Goal: Transaction & Acquisition: Book appointment/travel/reservation

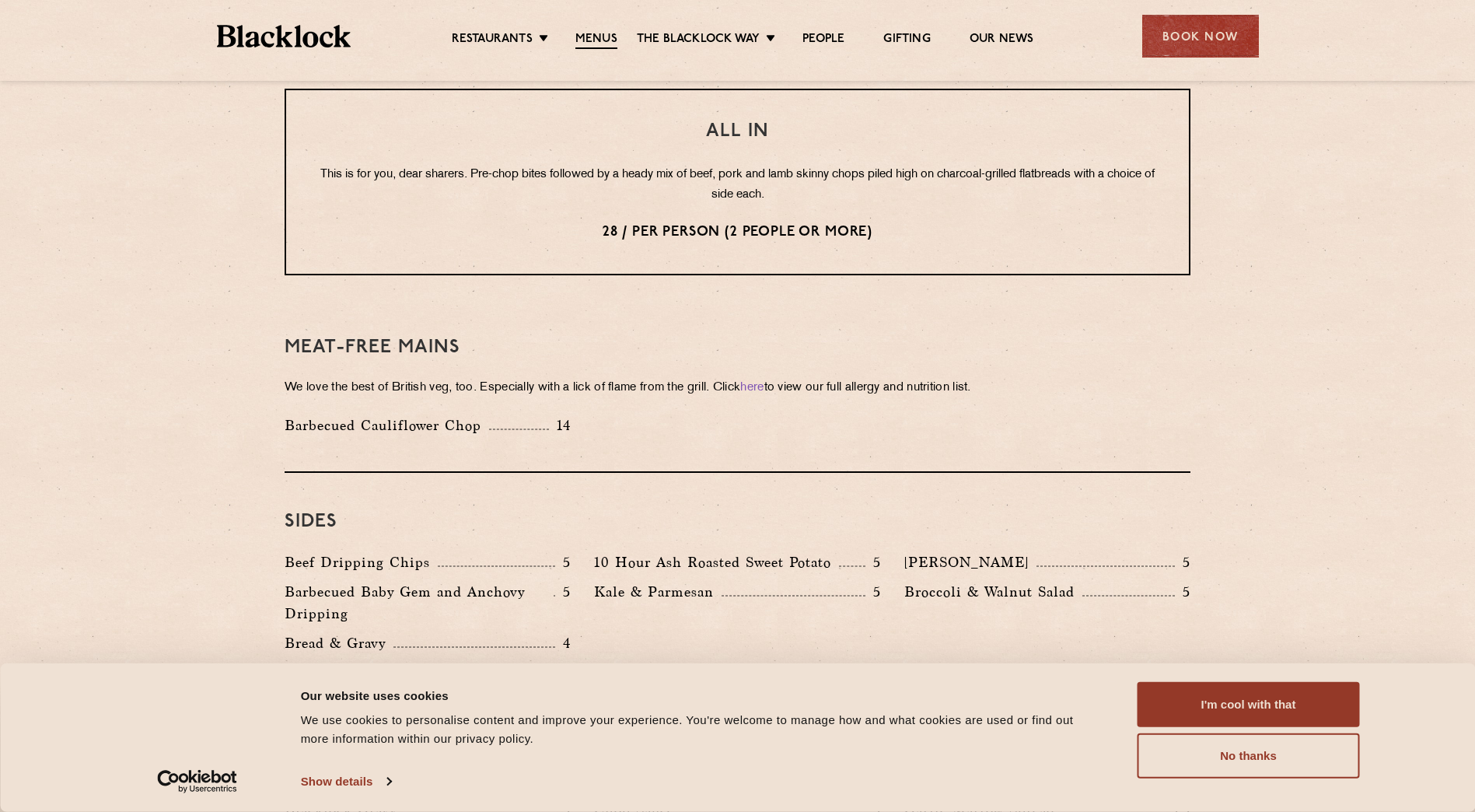
scroll to position [2021, 0]
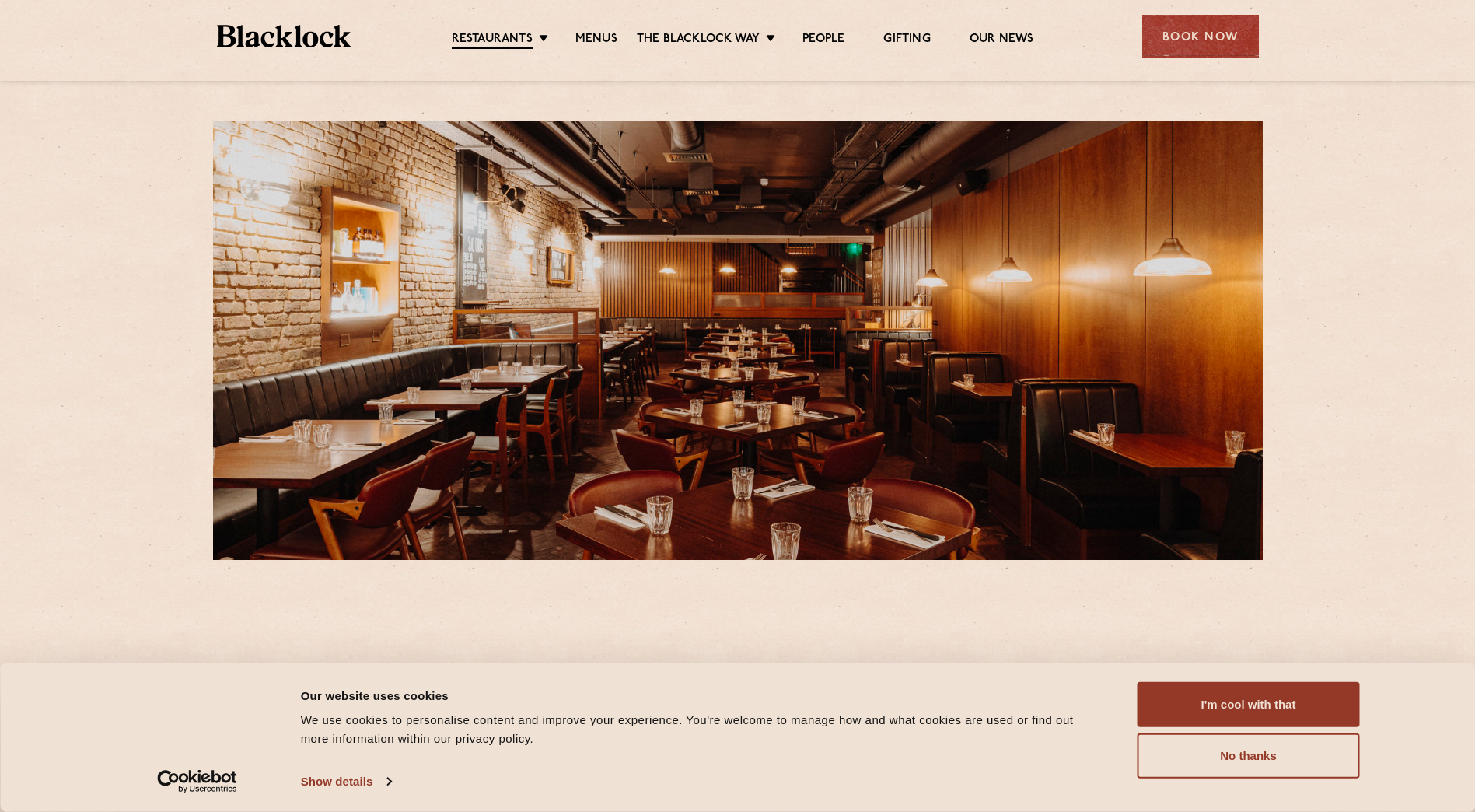
click at [1178, 24] on div "Book Now" at bounding box center [1201, 36] width 117 height 42
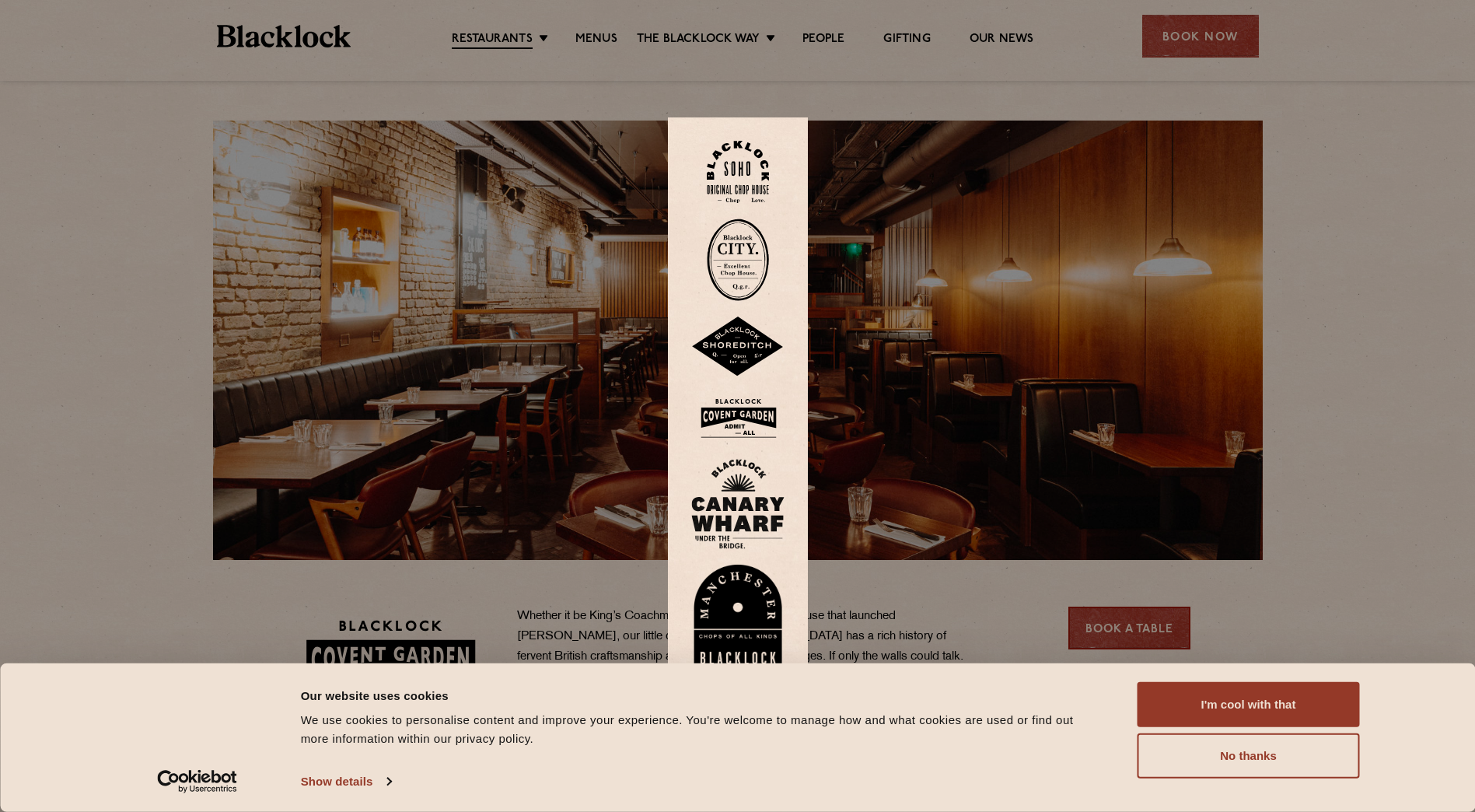
click at [755, 414] on img at bounding box center [738, 417] width 93 height 51
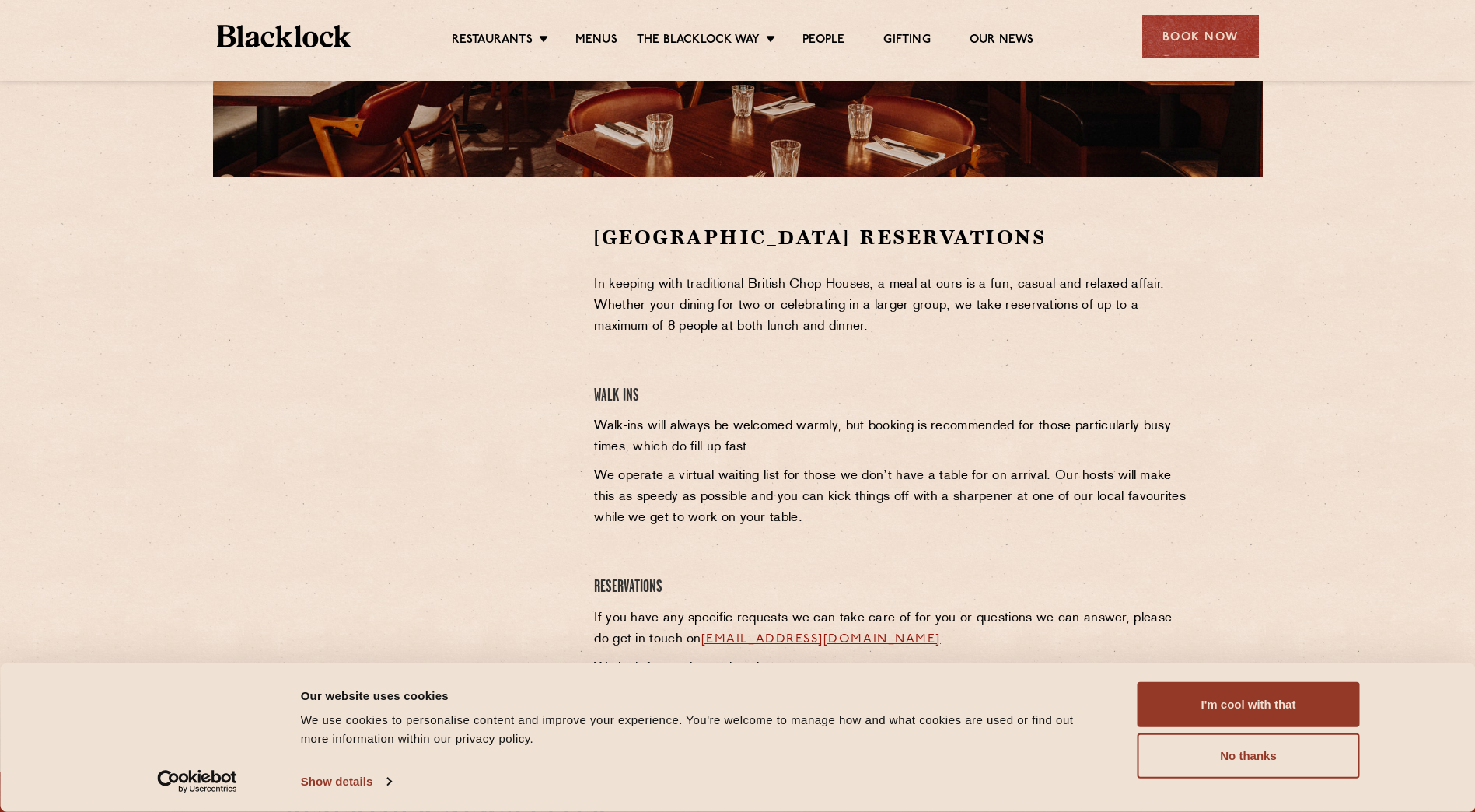
scroll to position [389, 0]
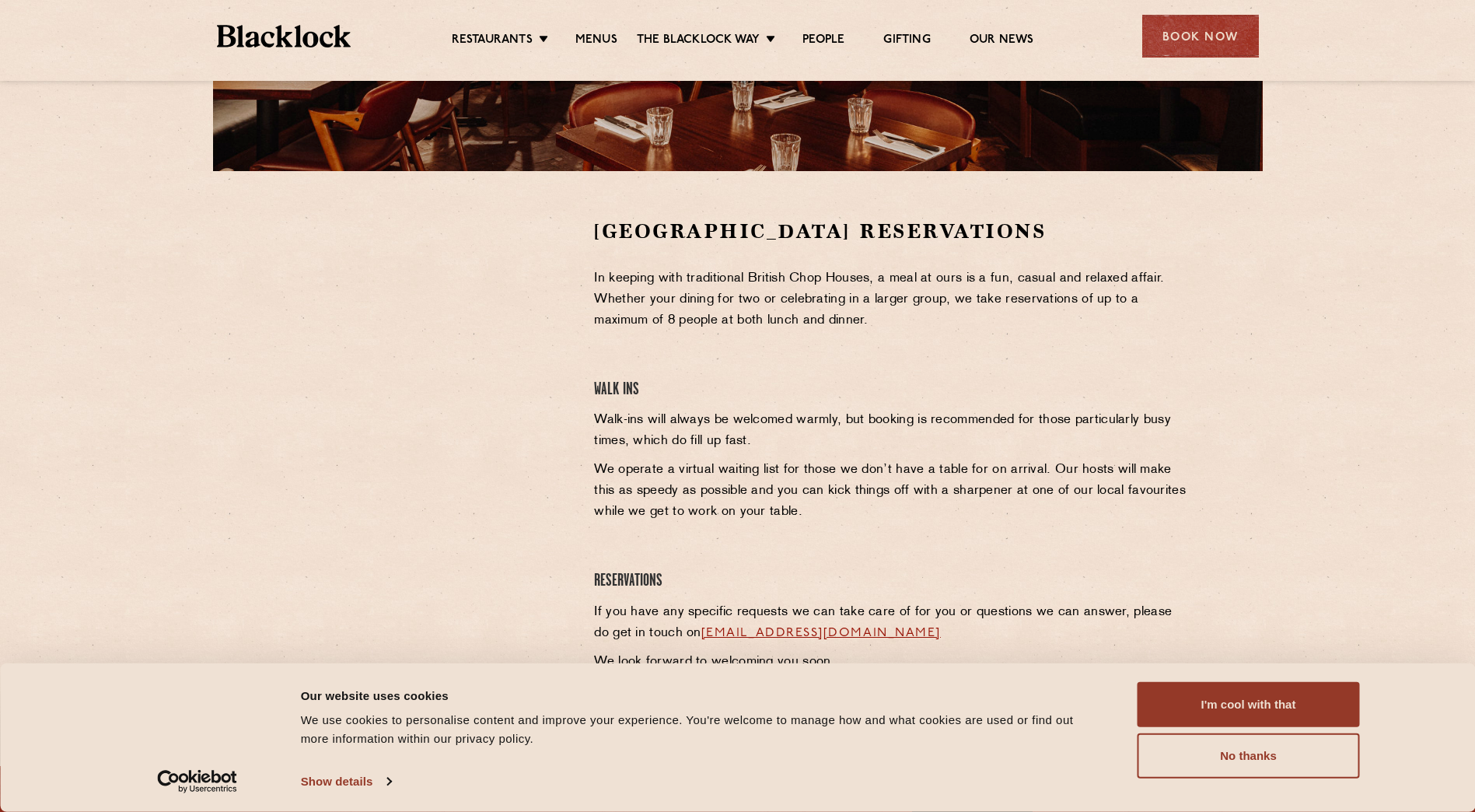
click at [568, 334] on div at bounding box center [428, 334] width 287 height 234
